Goal: Task Accomplishment & Management: Complete application form

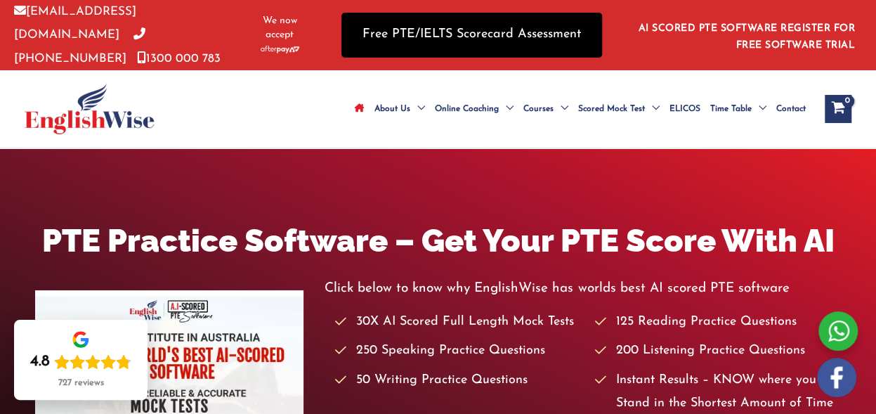
click at [562, 27] on link "Free PTE/IELTS Scorecard Assessment" at bounding box center [471, 35] width 261 height 44
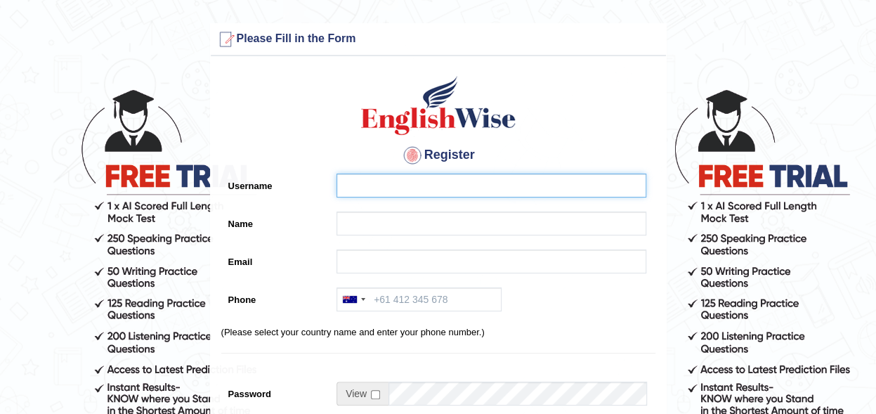
type input "Mataika"
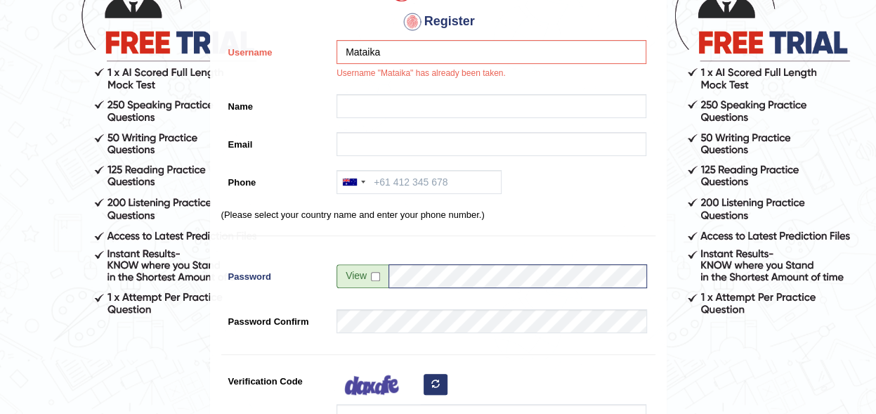
scroll to position [139, 0]
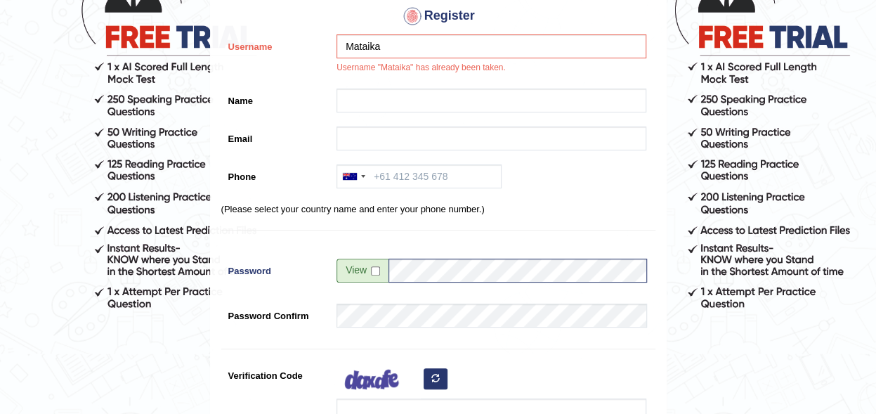
click at [369, 270] on span at bounding box center [362, 270] width 52 height 24
click at [376, 270] on input "checkbox" at bounding box center [375, 270] width 9 height 9
checkbox input "true"
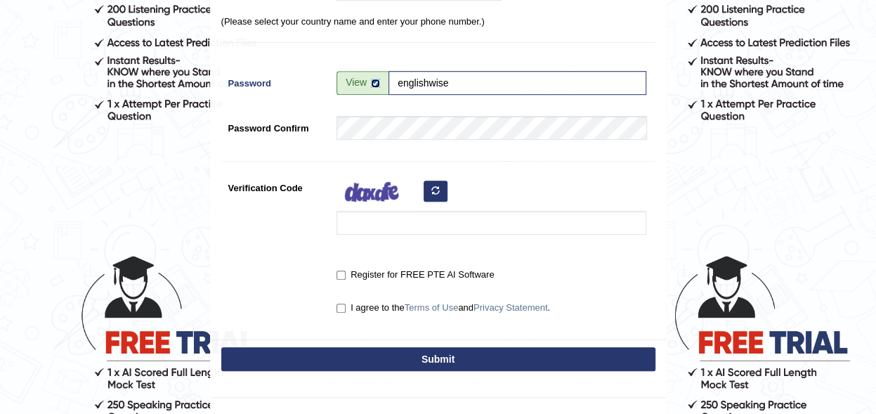
scroll to position [352, 0]
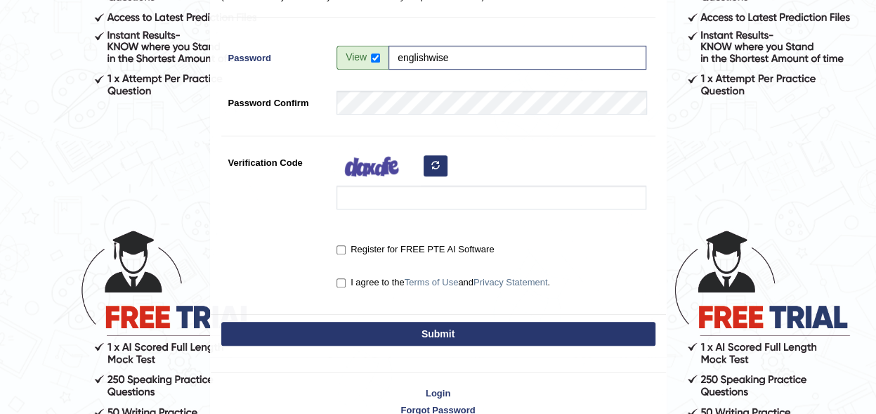
click at [436, 331] on button "Submit" at bounding box center [438, 334] width 434 height 24
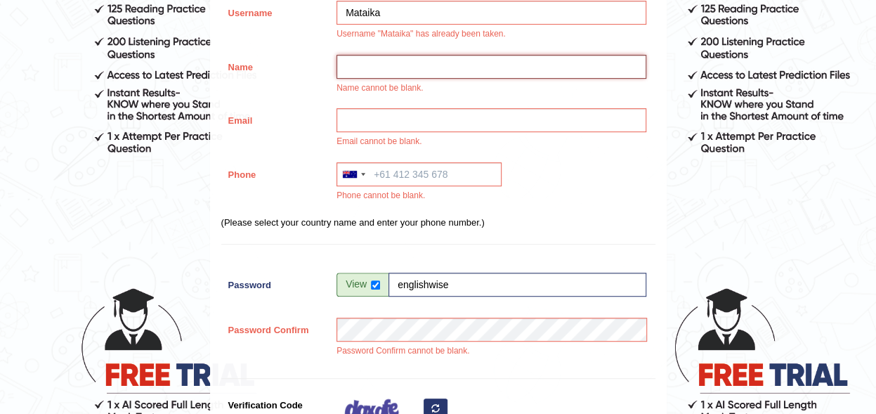
click at [431, 62] on input "Name" at bounding box center [491, 67] width 310 height 24
type input "mataika faga kelemedi"
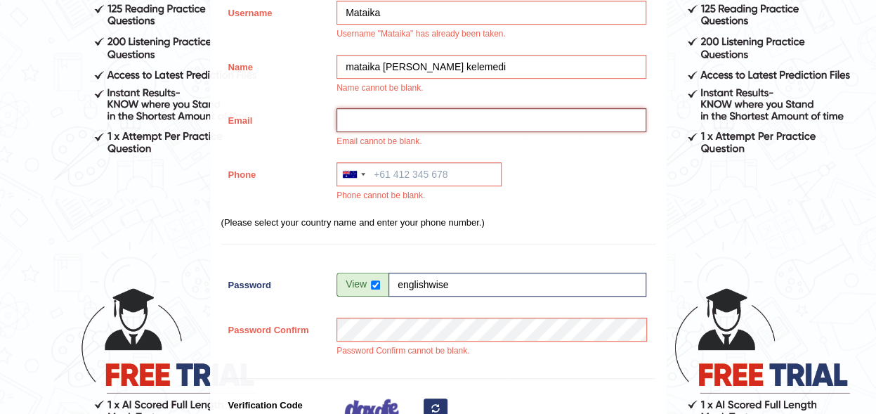
type input "mataikafagakelemedi@gmail.com"
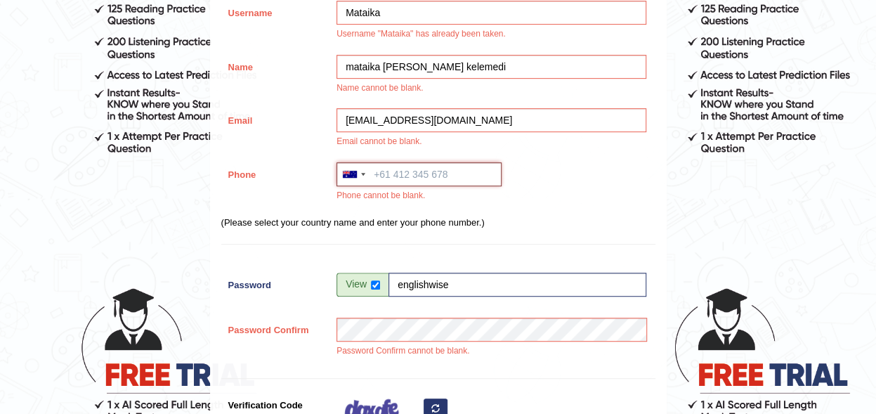
type input "+61418186715"
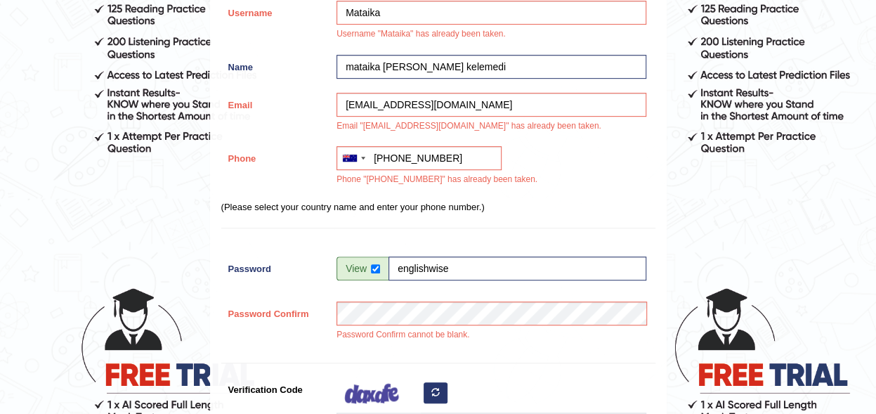
click at [785, 230] on form "Please fix the following errors: Username "Mataika" has already been taken. Nam…" at bounding box center [437, 209] width 871 height 960
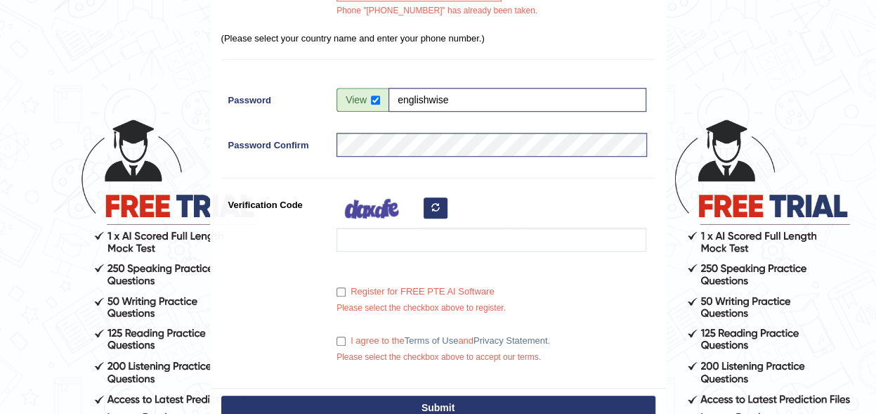
scroll to position [491, 0]
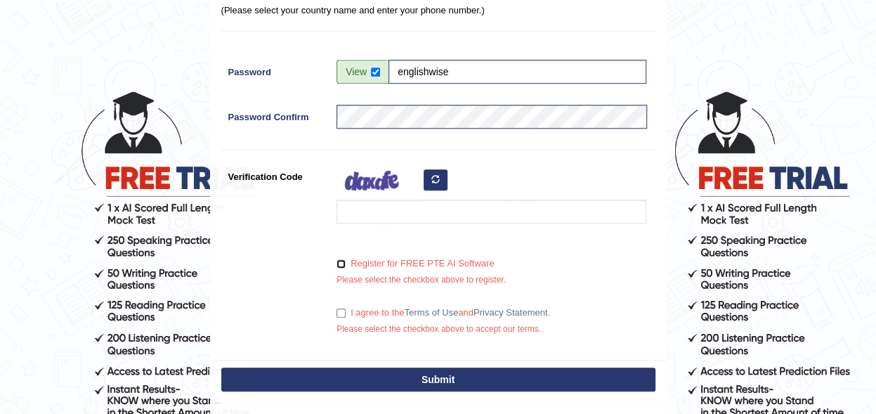
click at [338, 263] on input "Register for FREE PTE AI Software" at bounding box center [340, 263] width 9 height 9
checkbox input "true"
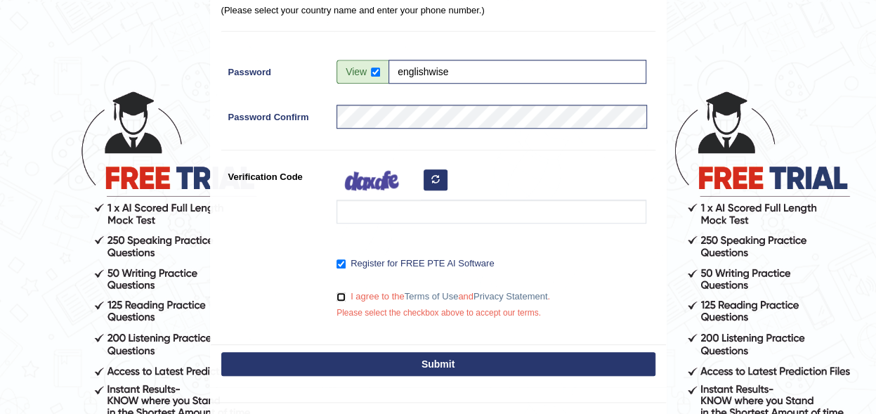
click at [338, 294] on input "I agree to the Terms of Use and Privacy Statement ." at bounding box center [340, 296] width 9 height 9
checkbox input "true"
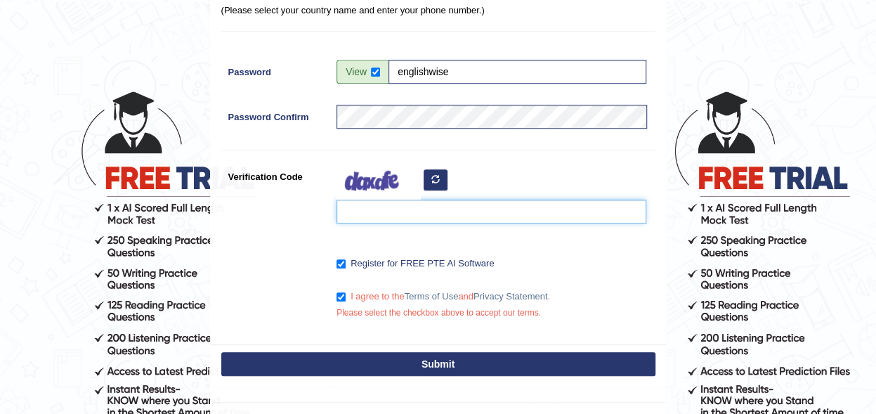
click at [357, 204] on input "Verification Code" at bounding box center [491, 211] width 310 height 24
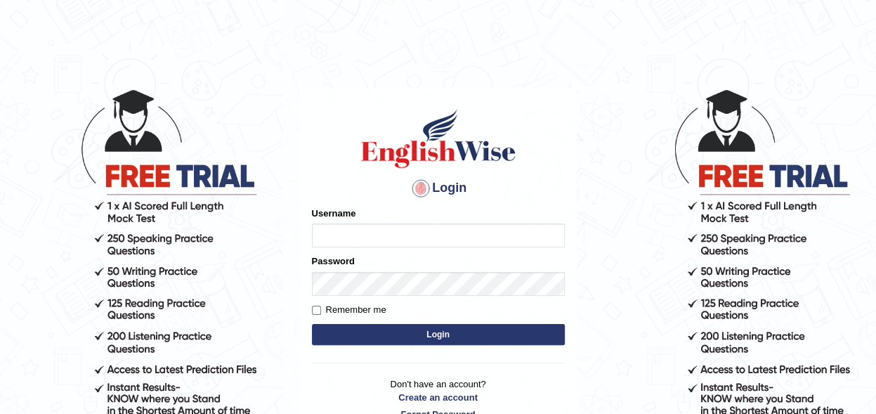
type input "Mataika"
click at [368, 331] on button "Login" at bounding box center [438, 334] width 253 height 21
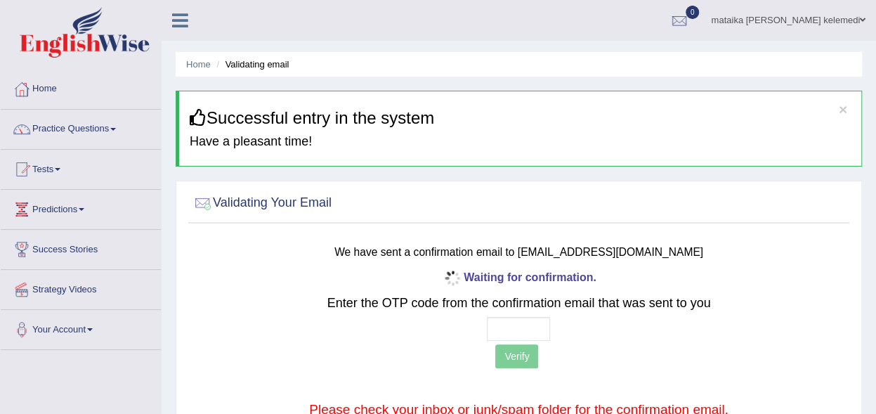
click at [115, 129] on span at bounding box center [113, 129] width 6 height 3
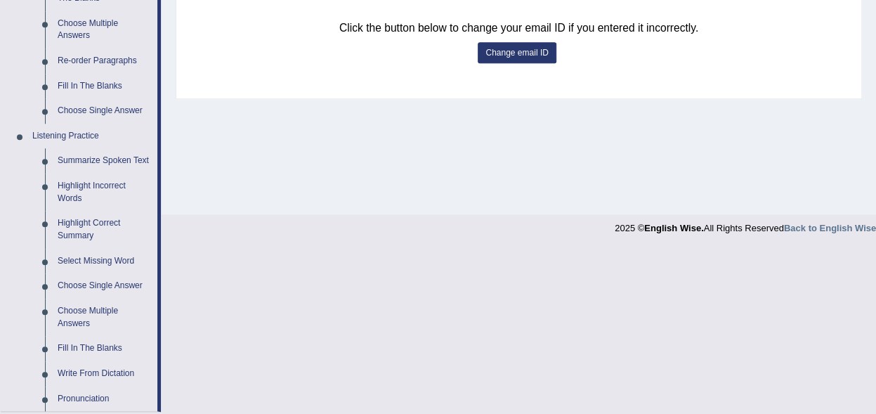
scroll to position [581, 0]
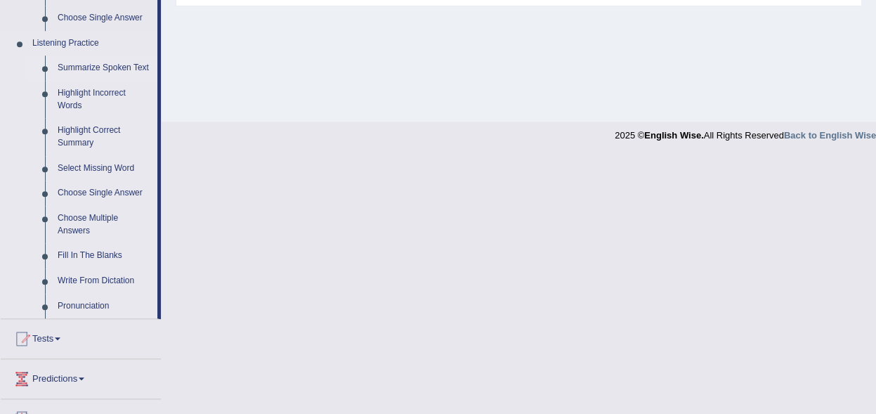
click at [100, 65] on link "Summarize Spoken Text" at bounding box center [104, 67] width 106 height 25
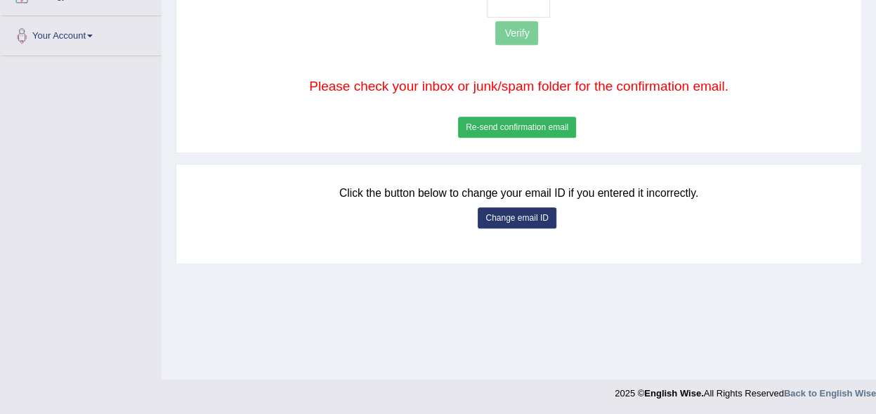
scroll to position [190, 0]
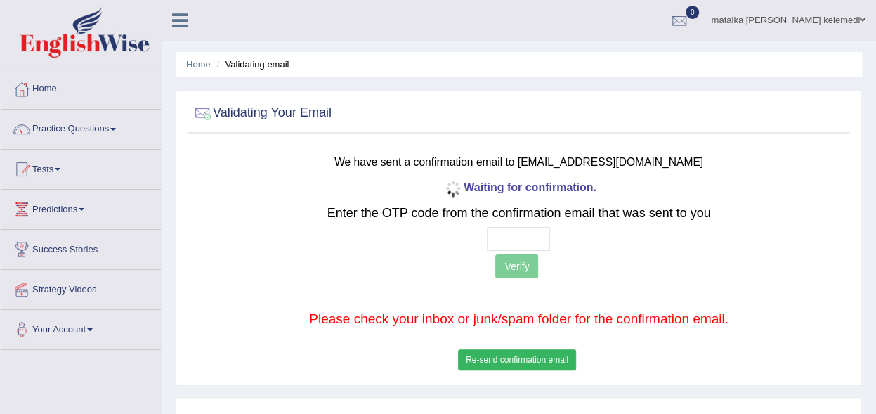
click at [853, 19] on link "mataika faga kelemedi" at bounding box center [788, 18] width 176 height 37
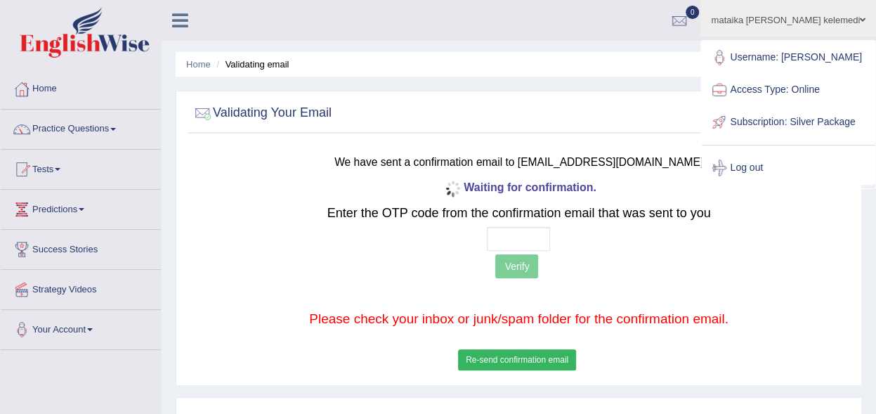
click at [628, 40] on div "mataika faga kelemedi Toggle navigation Username: Mataika Access Type: Online S…" at bounding box center [519, 20] width 714 height 41
